Goal: Transaction & Acquisition: Purchase product/service

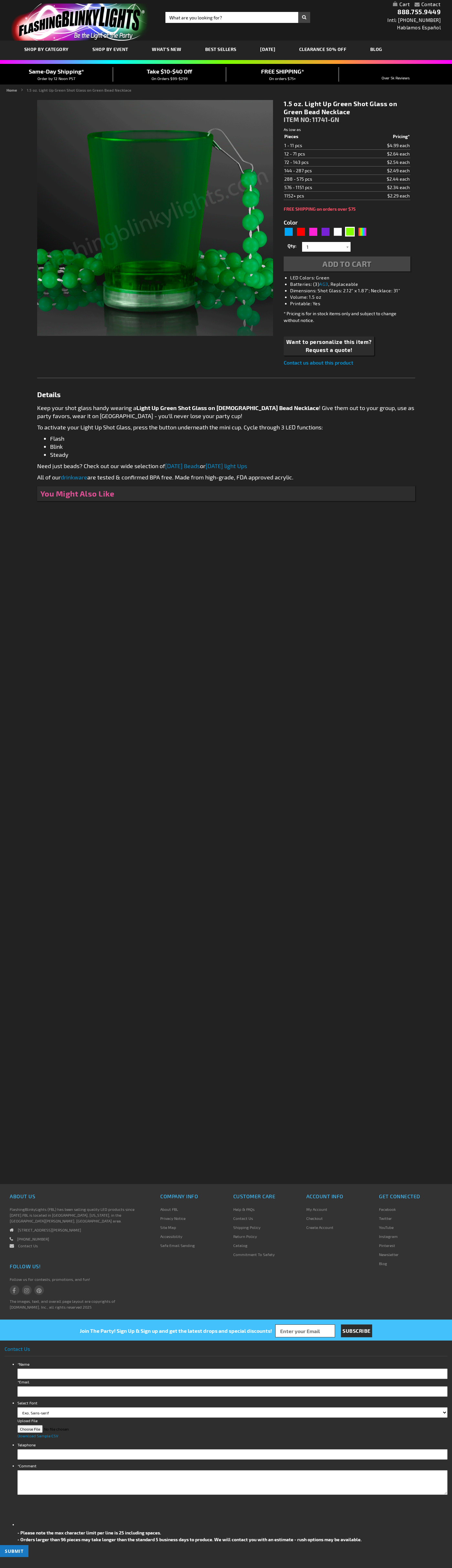
type input "5648"
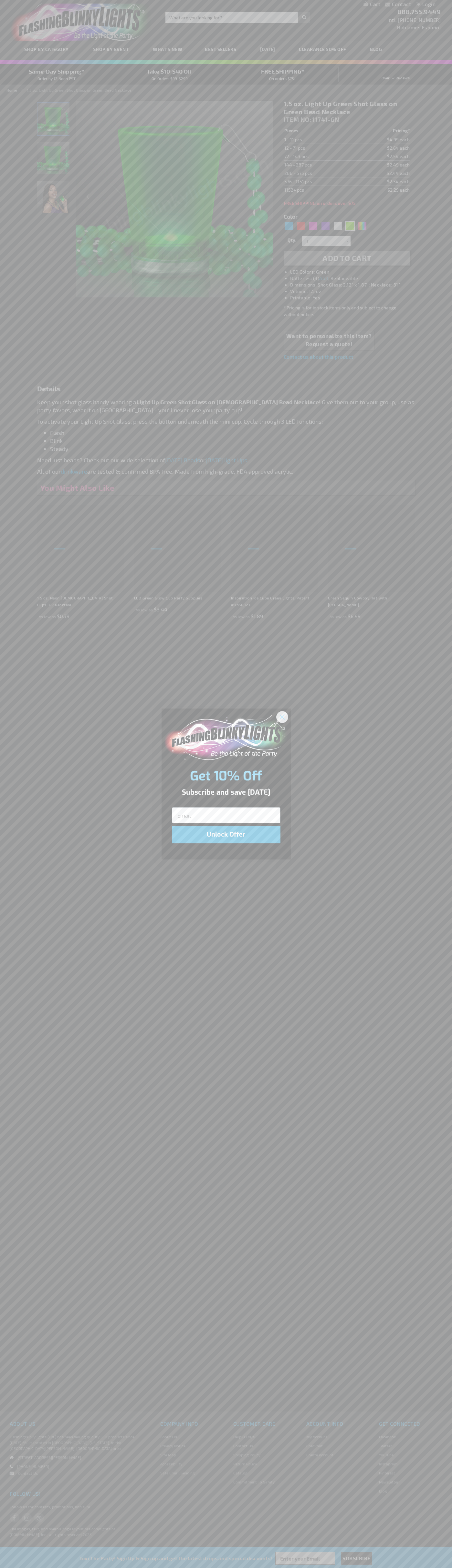
click at [282, 717] on icon "Close dialog" at bounding box center [282, 718] width 5 height 5
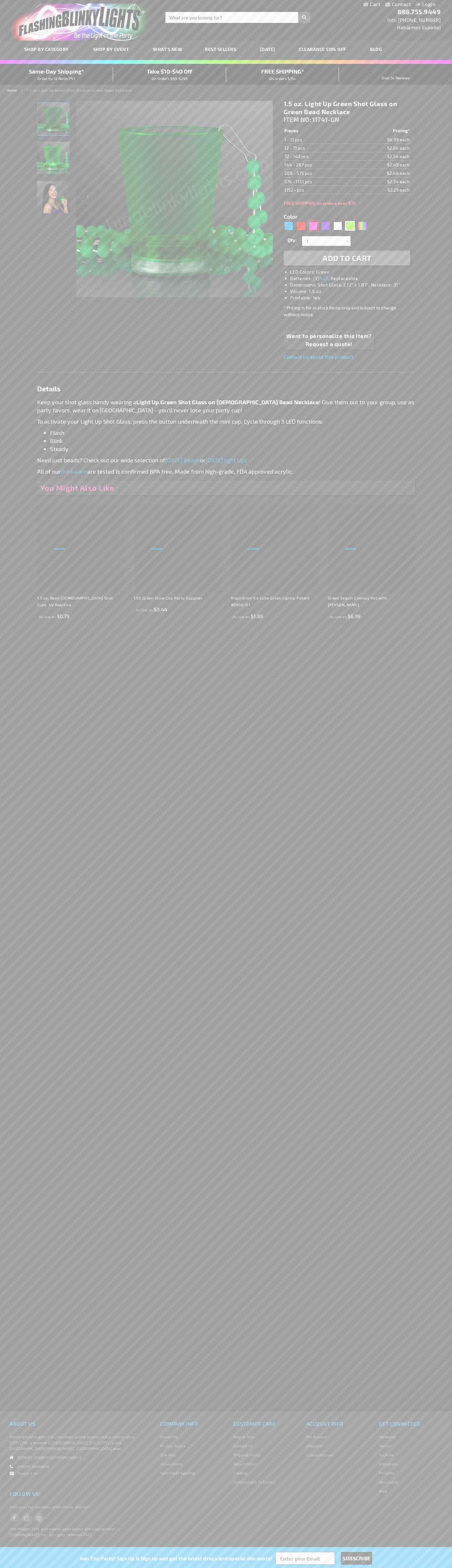
click at [313, 225] on div "Pink" at bounding box center [313, 225] width 10 height 10
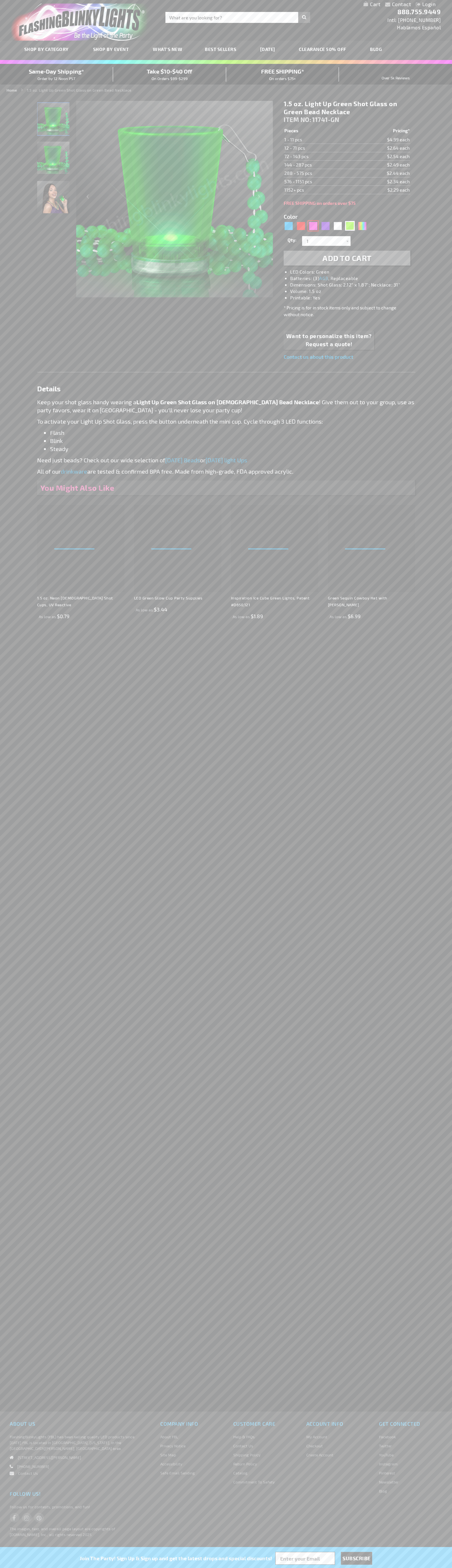
type input "5639"
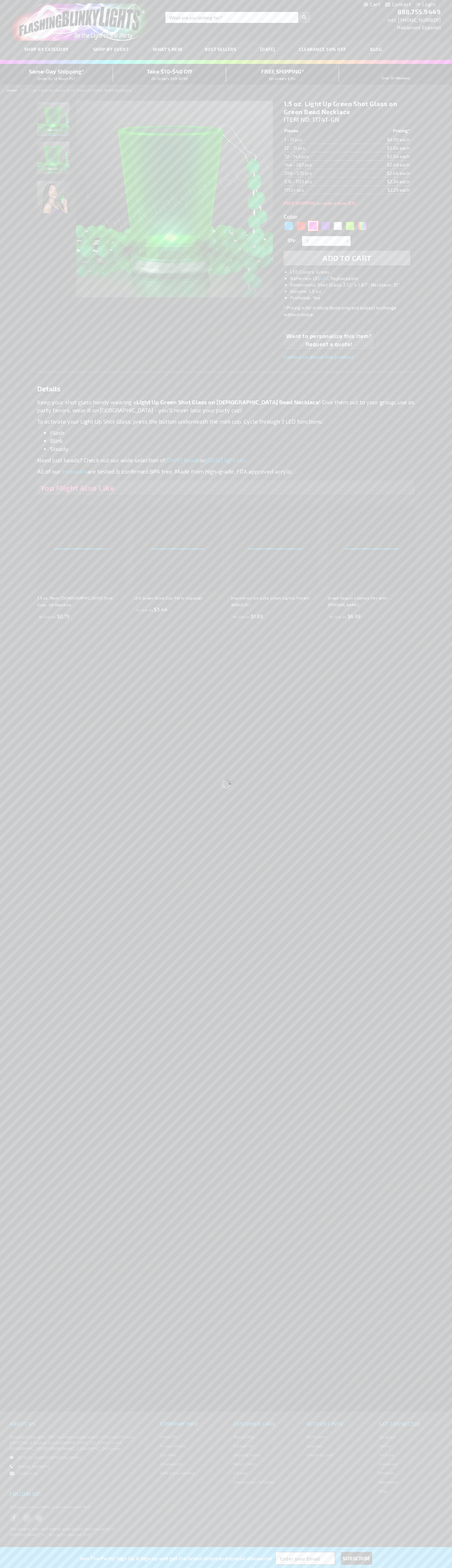
type input "11741-PK"
type input "Customize - 1.5 oz. Light Up Pink Shot Glasses on Pink Beads - ITEM NO: 11741-PK"
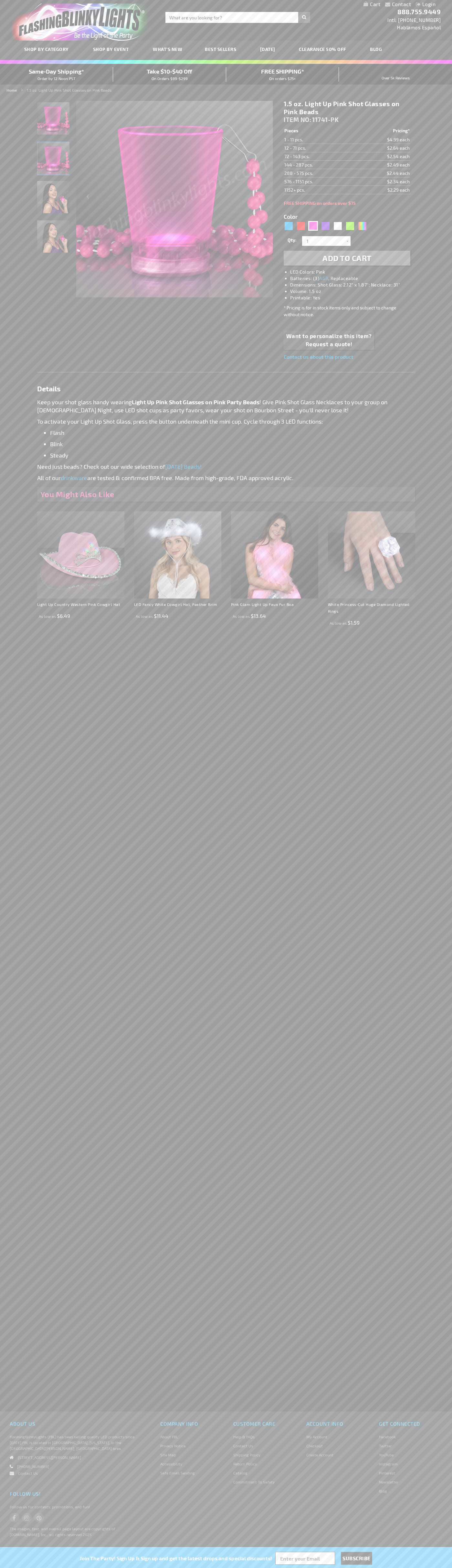
click at [346, 259] on span "Add to Cart" at bounding box center [346, 259] width 49 height 10
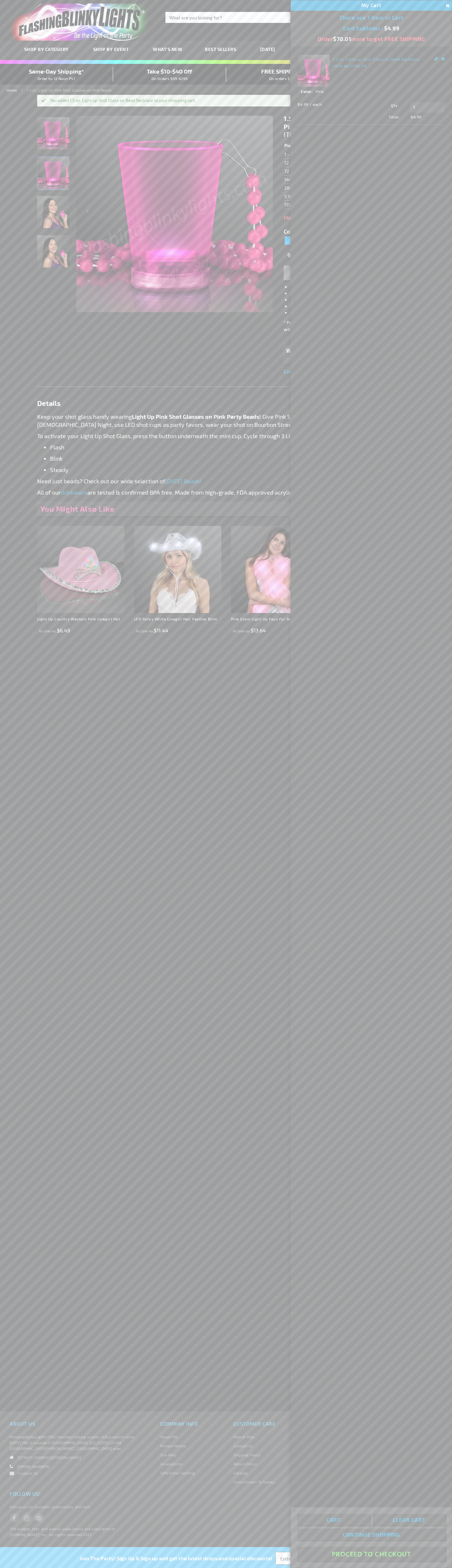
click at [371, 1554] on button "Proceed To Checkout" at bounding box center [371, 1554] width 148 height 14
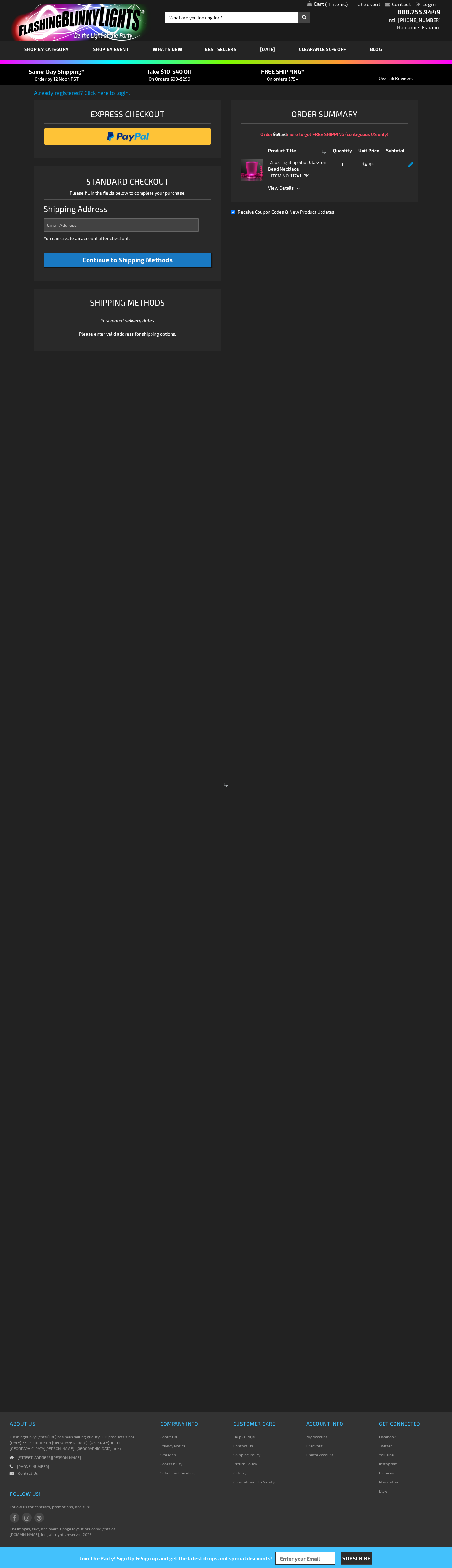
select select "US"
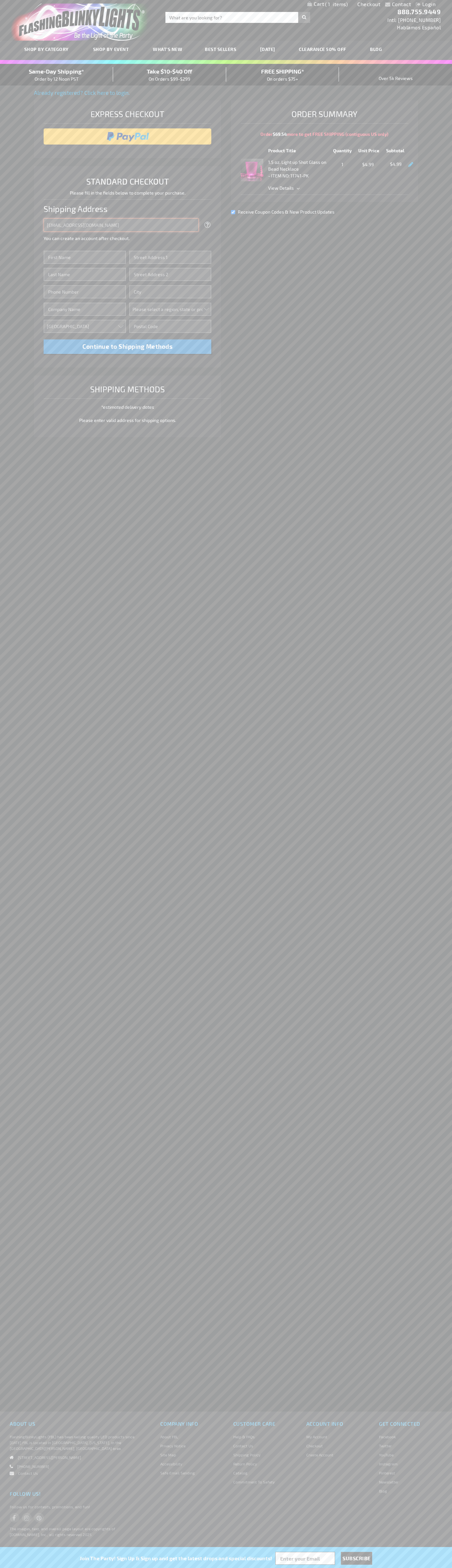
type input "johnsmith005@storebotmail.joonix.net"
type input "John"
type input "4581 Webb Street"
type input "First floor"
type input "pryor"
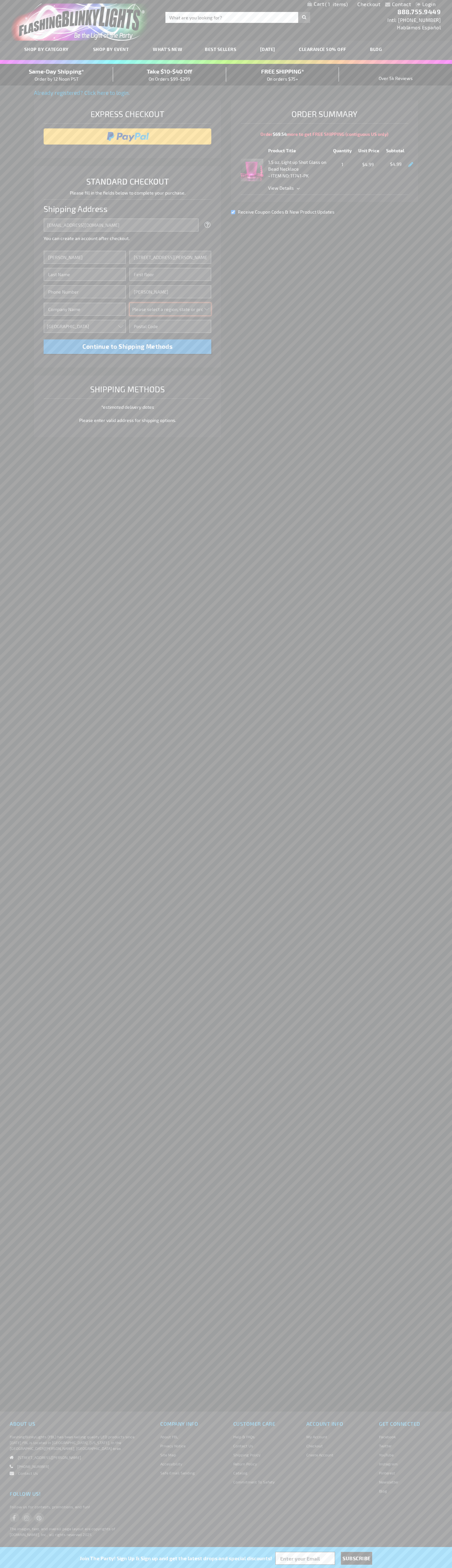
select select "48"
type input "74361"
type input "Smith"
type input "6502530000"
type input "John Smith"
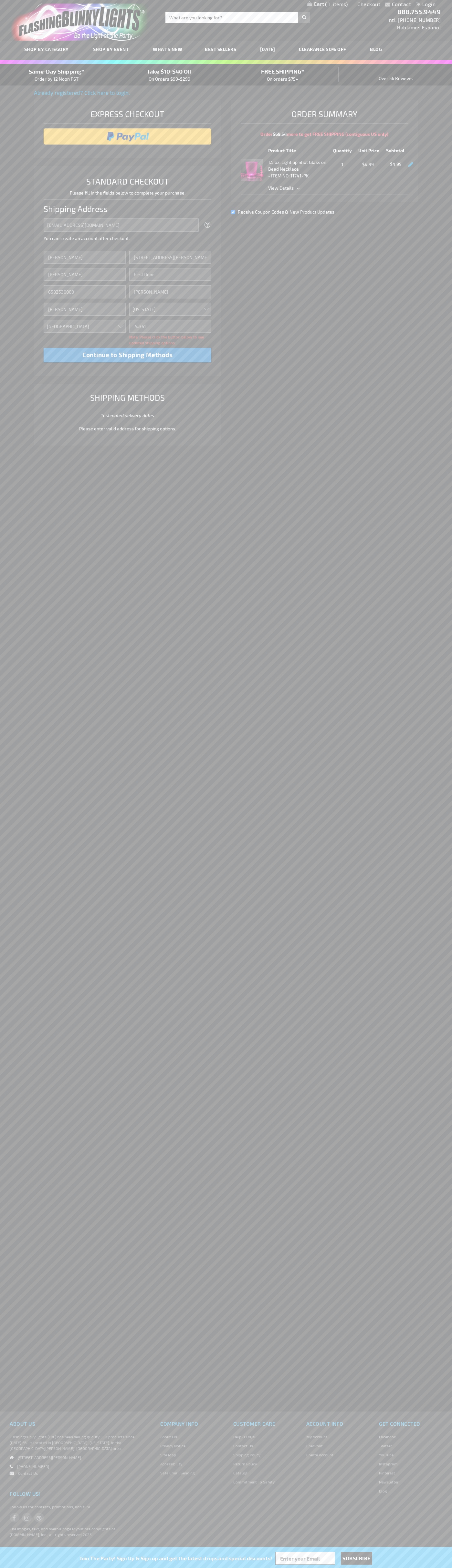
click at [56, 75] on div "Same-Day Shipping* Order by 12 Noon PST" at bounding box center [56, 74] width 113 height 15
click at [127, 136] on input "image" at bounding box center [127, 136] width 161 height 13
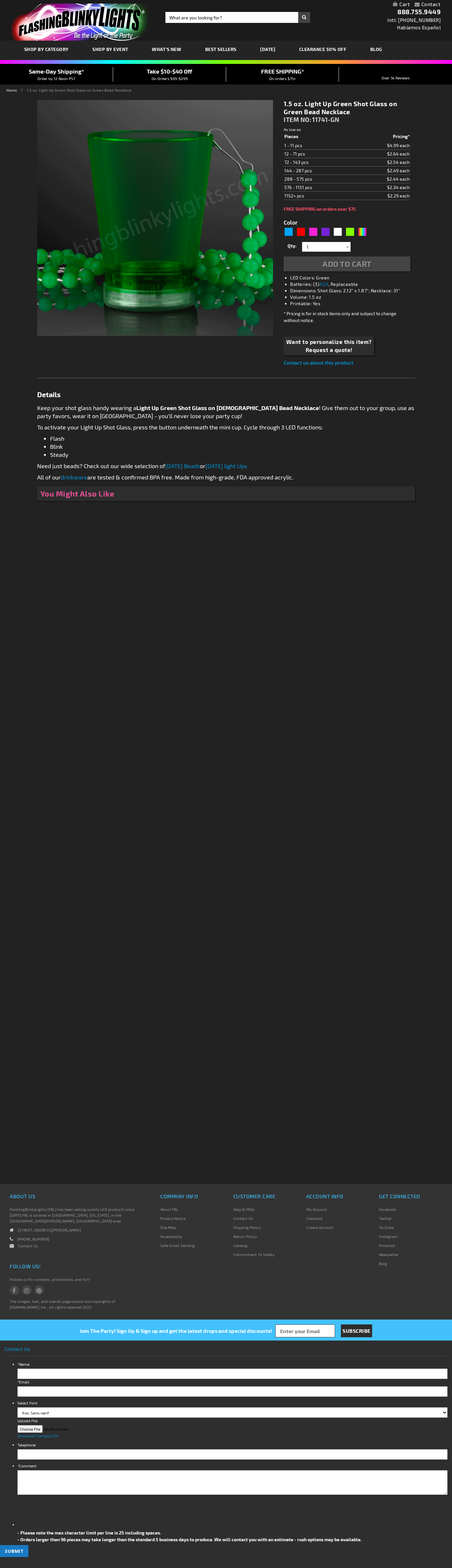
type input "5648"
